Goal: Ask a question: Seek information or help from site administrators or community

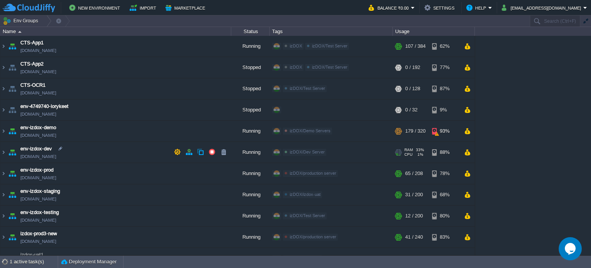
scroll to position [51, 0]
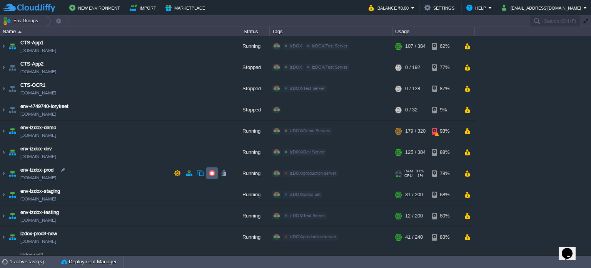
scroll to position [77, 0]
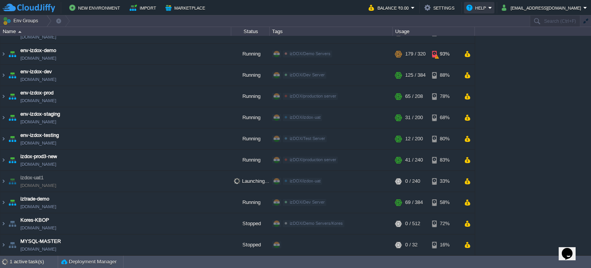
click at [489, 6] on button "Help" at bounding box center [478, 7] width 22 height 9
click at [0, 182] on table "CTS-App1 [DOMAIN_NAME] Running izDOX izDOX/Test Server Edit RAM 28% CPU 1% 107 …" at bounding box center [237, 118] width 475 height 318
click at [2, 181] on img at bounding box center [3, 181] width 6 height 21
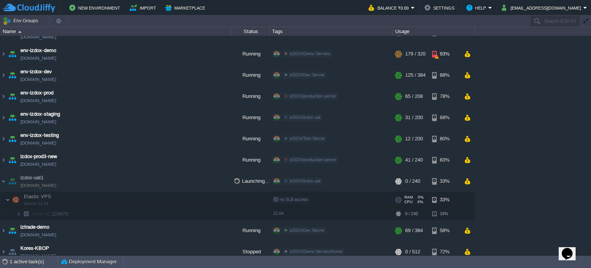
scroll to position [125, 0]
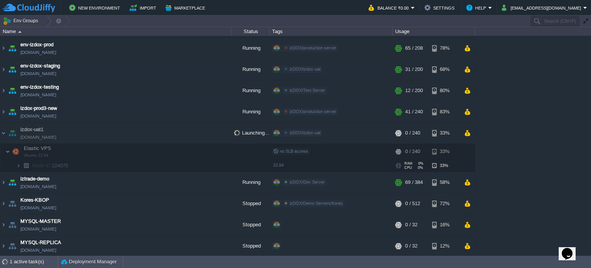
click at [72, 166] on td "Node ID: 224075" at bounding box center [115, 165] width 231 height 12
click at [15, 160] on img at bounding box center [10, 162] width 11 height 7
click at [17, 164] on img at bounding box center [18, 165] width 5 height 12
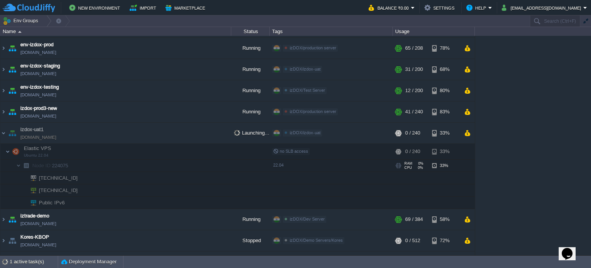
click at [65, 162] on span "Node ID: 224075" at bounding box center [51, 165] width 38 height 7
click at [62, 164] on span "Node ID: 224075" at bounding box center [51, 165] width 38 height 7
click at [489, 5] on button "Help" at bounding box center [478, 7] width 22 height 9
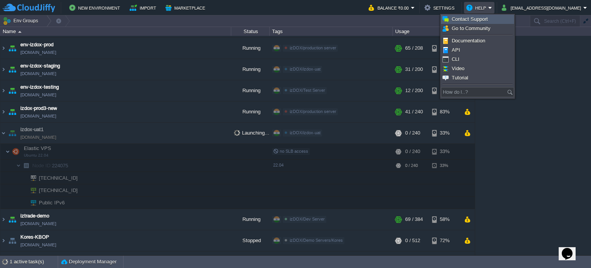
click at [487, 18] on span "Contact Support" at bounding box center [470, 19] width 36 height 6
